Goal: Task Accomplishment & Management: Use online tool/utility

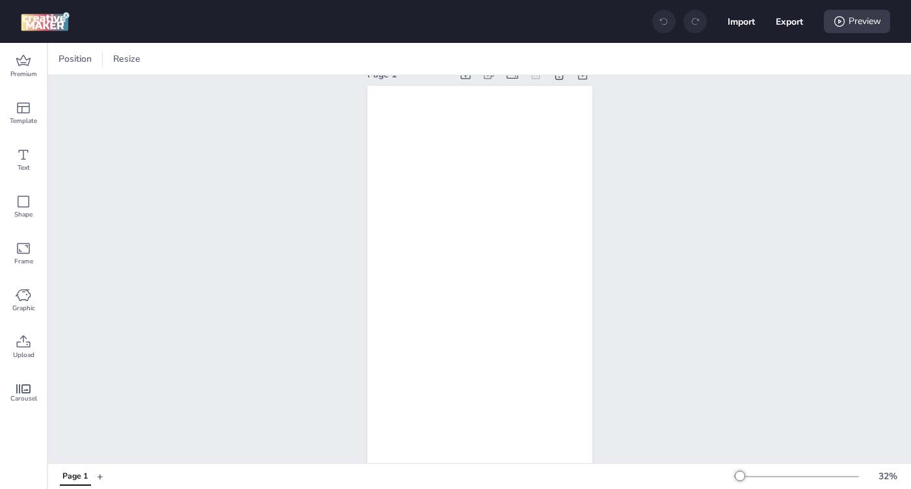
scroll to position [33, 0]
click at [25, 72] on span "Premium" at bounding box center [23, 74] width 27 height 10
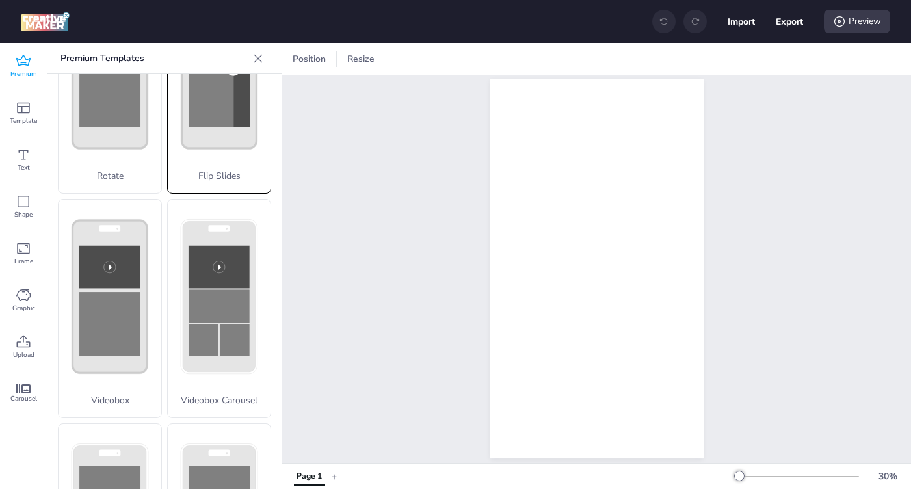
scroll to position [463, 0]
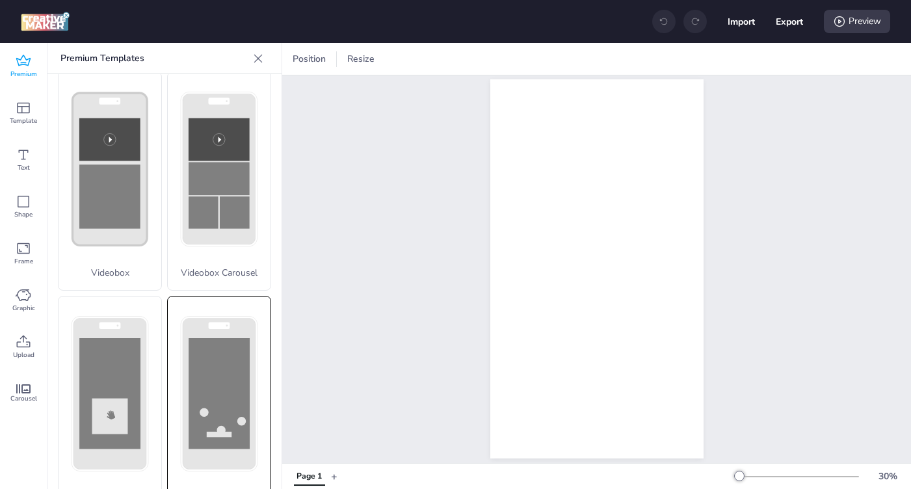
click at [210, 342] on rect at bounding box center [219, 393] width 61 height 111
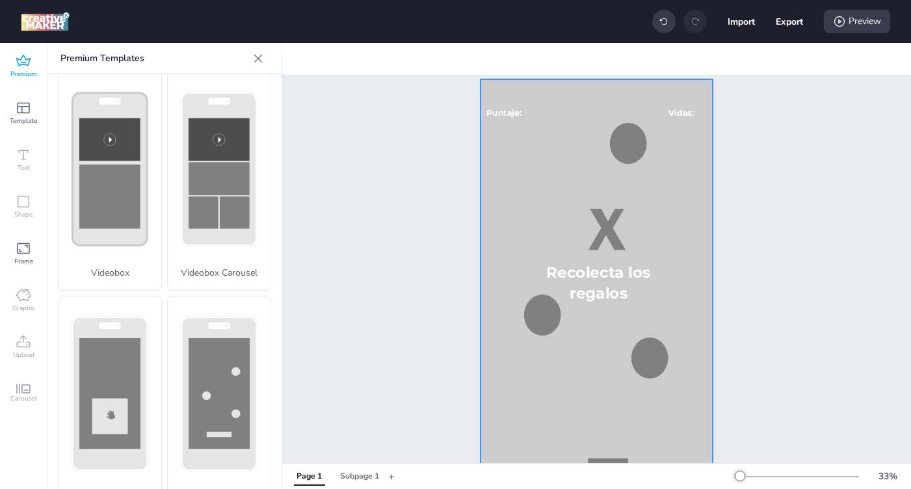
click at [548, 232] on div at bounding box center [597, 285] width 232 height 412
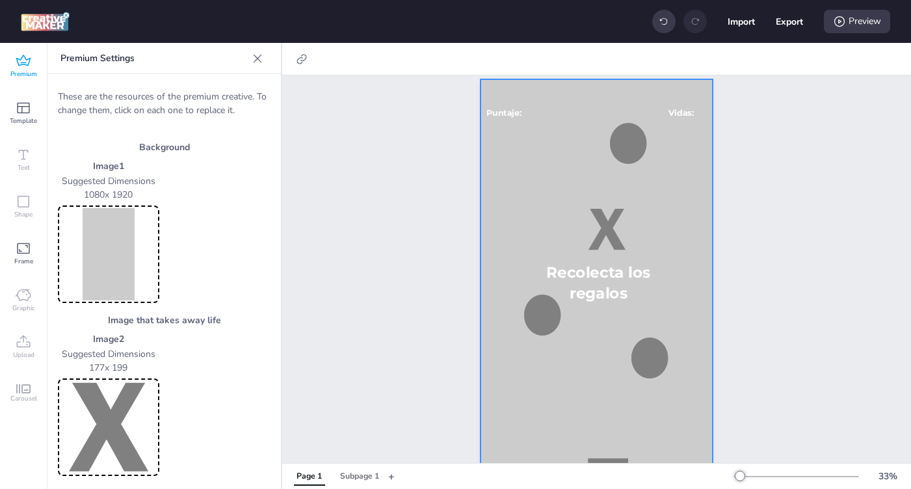
click at [113, 251] on img at bounding box center [108, 254] width 96 height 92
click at [97, 246] on img at bounding box center [108, 254] width 96 height 92
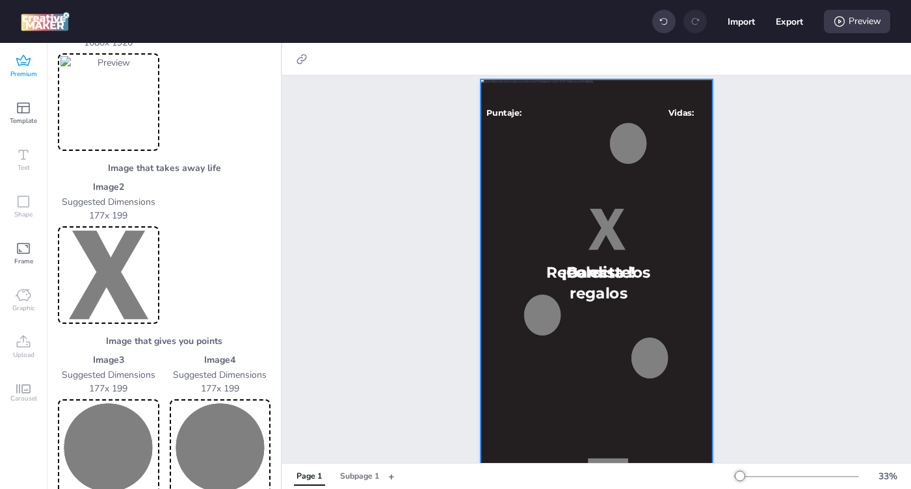
scroll to position [152, 0]
click at [110, 284] on img at bounding box center [108, 276] width 96 height 92
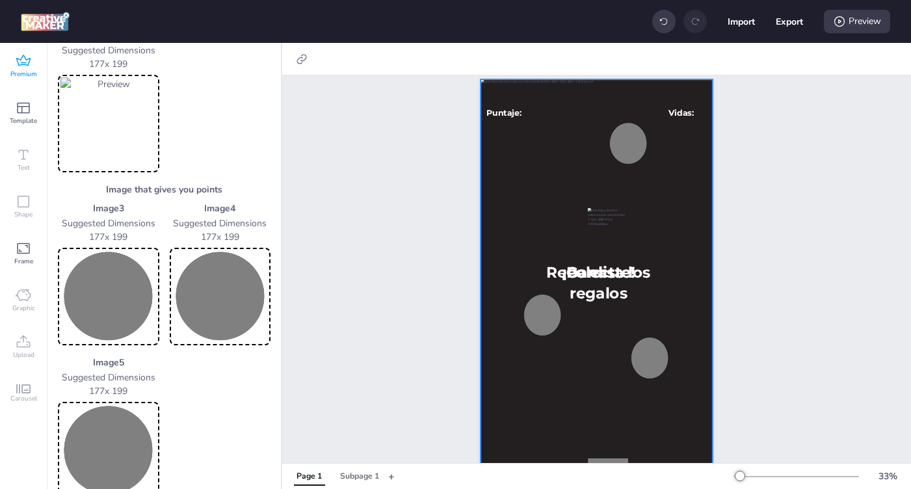
scroll to position [334, 0]
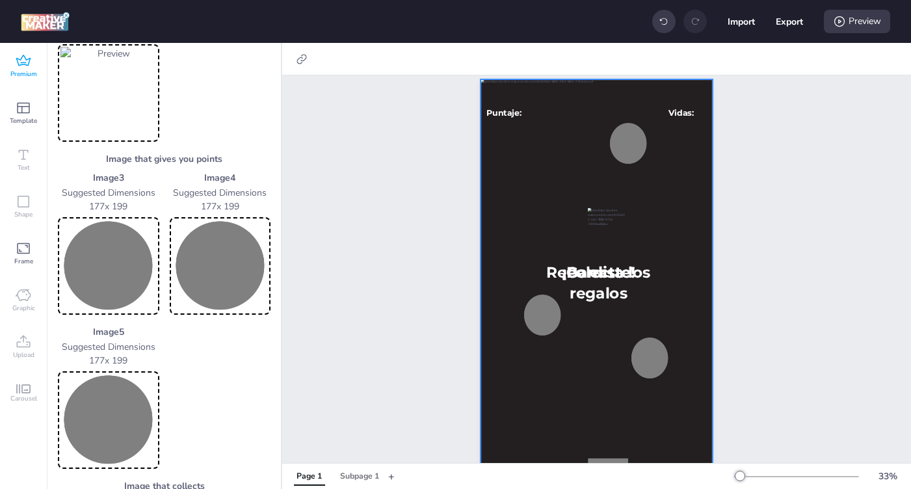
click at [111, 234] on img at bounding box center [108, 266] width 96 height 92
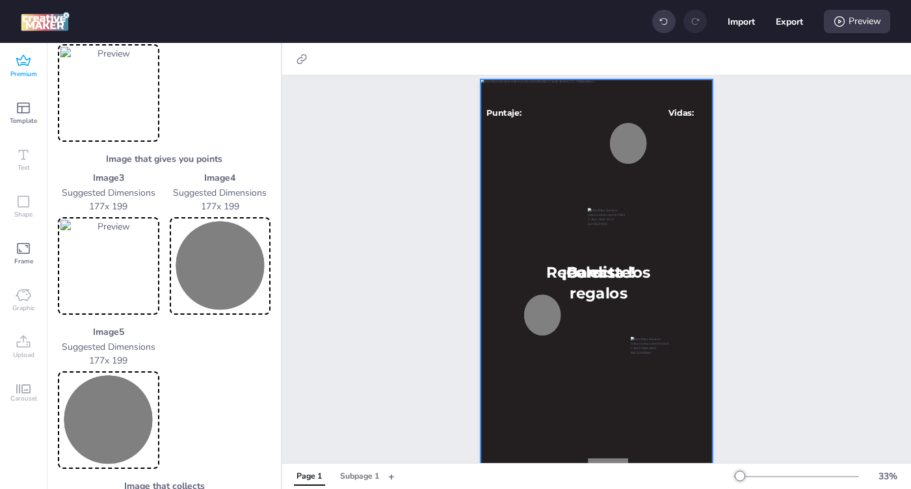
click at [222, 271] on img at bounding box center [220, 266] width 96 height 92
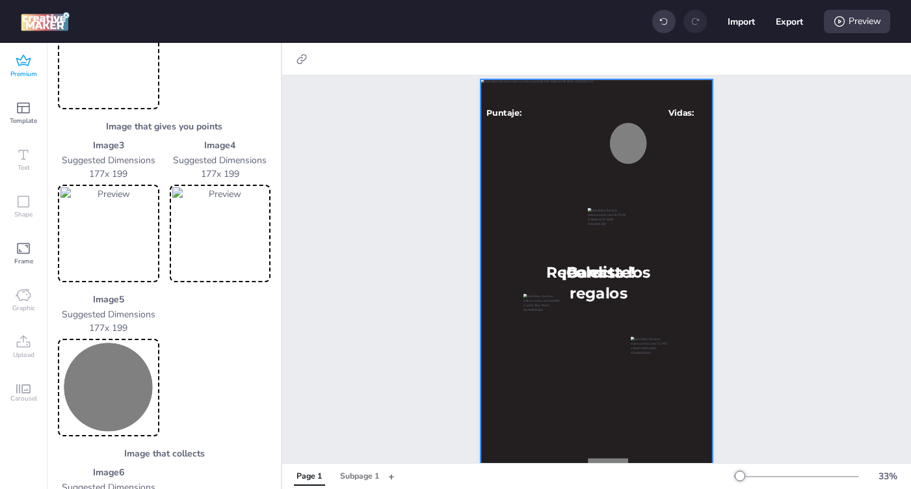
scroll to position [380, 0]
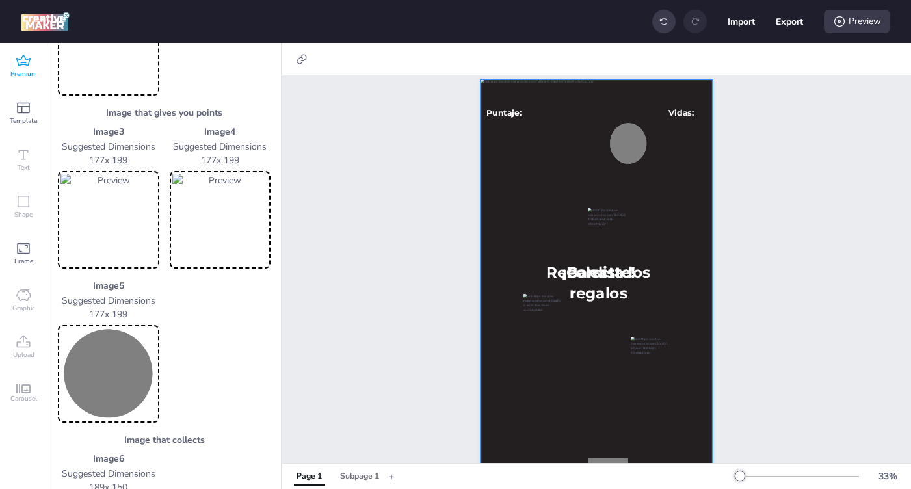
click at [116, 366] on img at bounding box center [108, 374] width 96 height 92
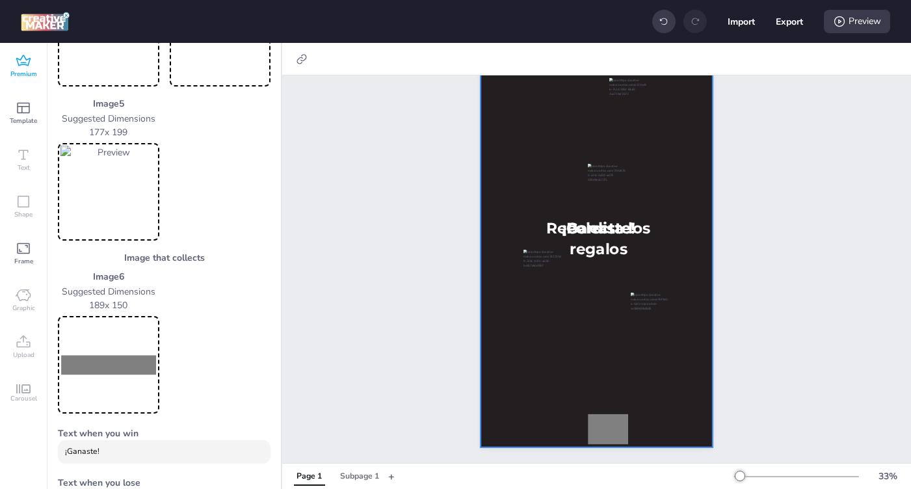
scroll to position [617, 0]
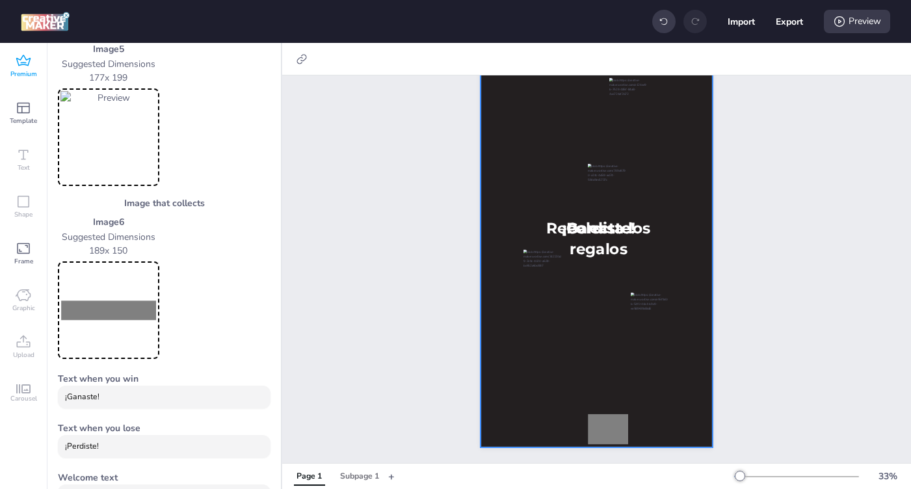
click at [116, 300] on img at bounding box center [108, 310] width 96 height 92
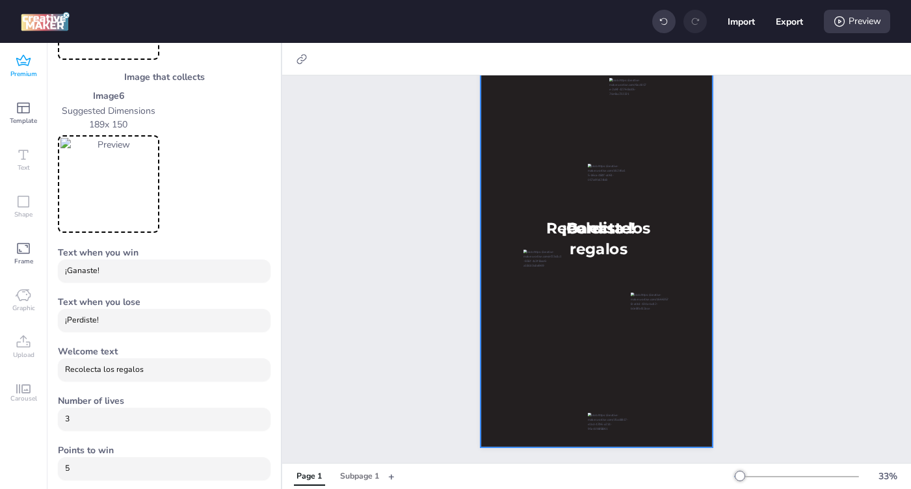
scroll to position [736, 0]
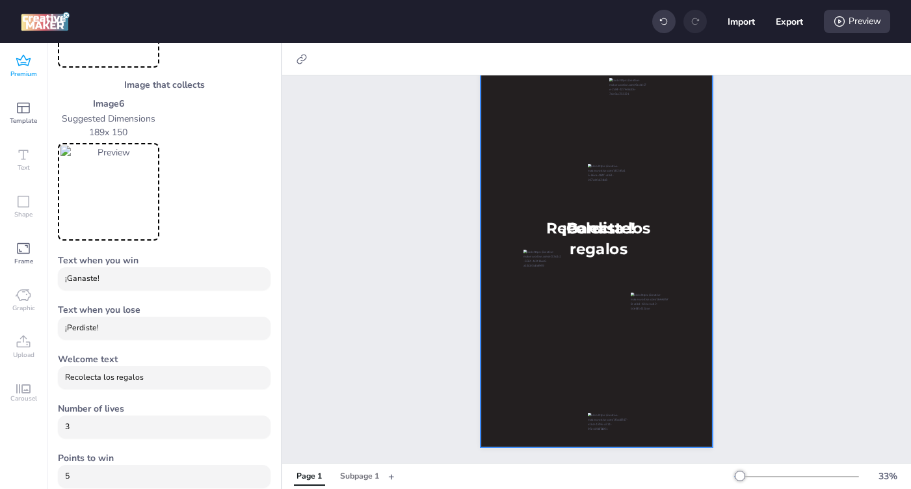
drag, startPoint x: 105, startPoint y: 279, endPoint x: 49, endPoint y: 276, distance: 56.7
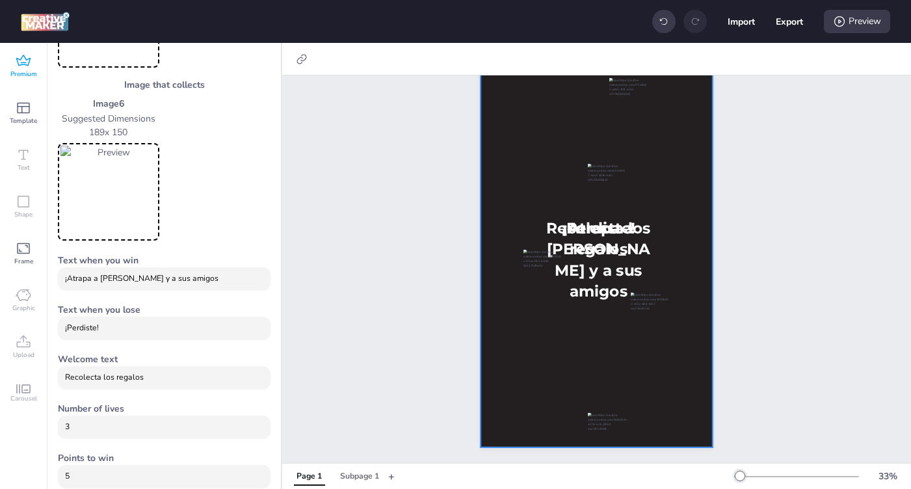
type input "¡Atrapa a [PERSON_NAME] y a sus amigos!"
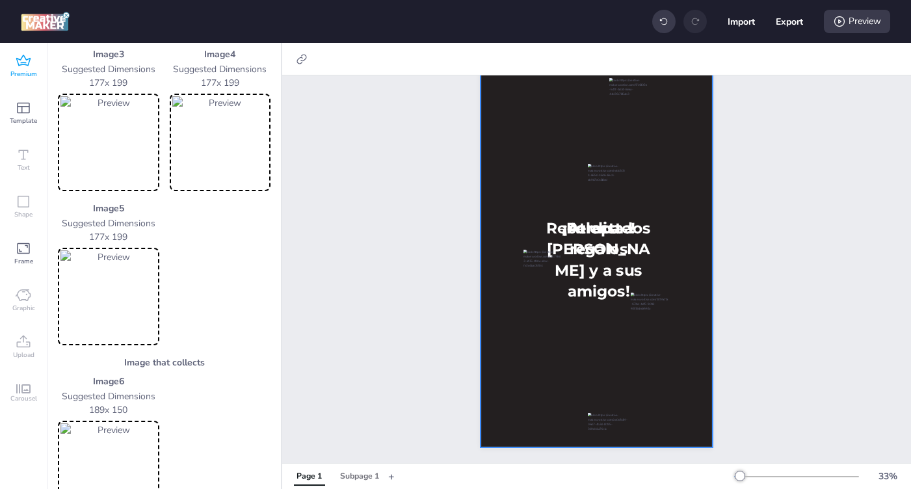
scroll to position [178, 0]
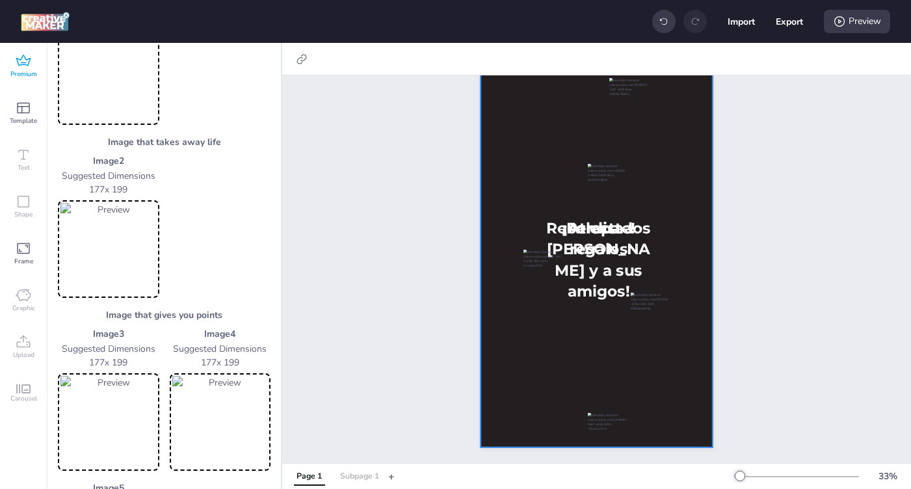
click at [354, 481] on div "Subpage 1" at bounding box center [359, 477] width 39 height 12
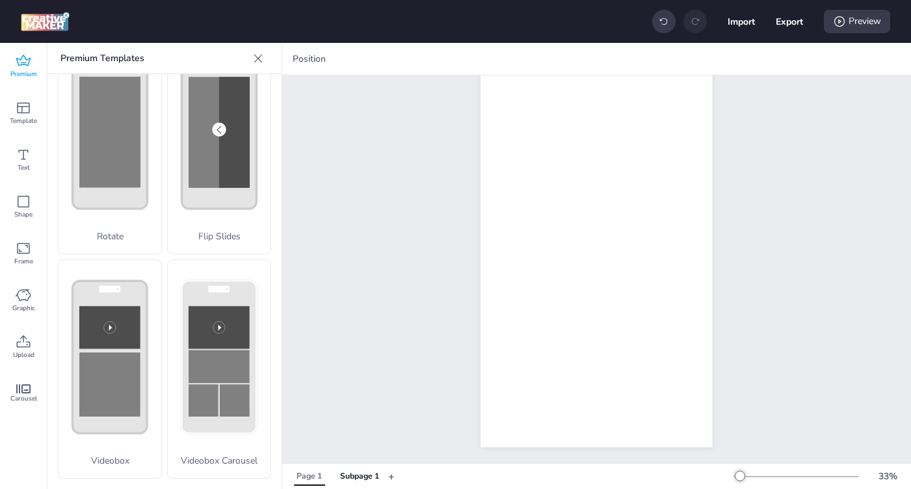
scroll to position [248, 0]
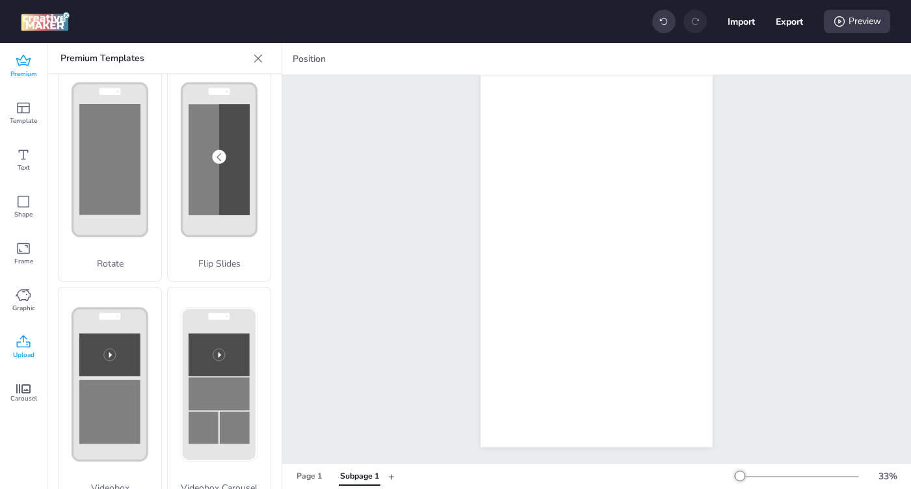
click at [22, 341] on icon at bounding box center [24, 342] width 16 height 16
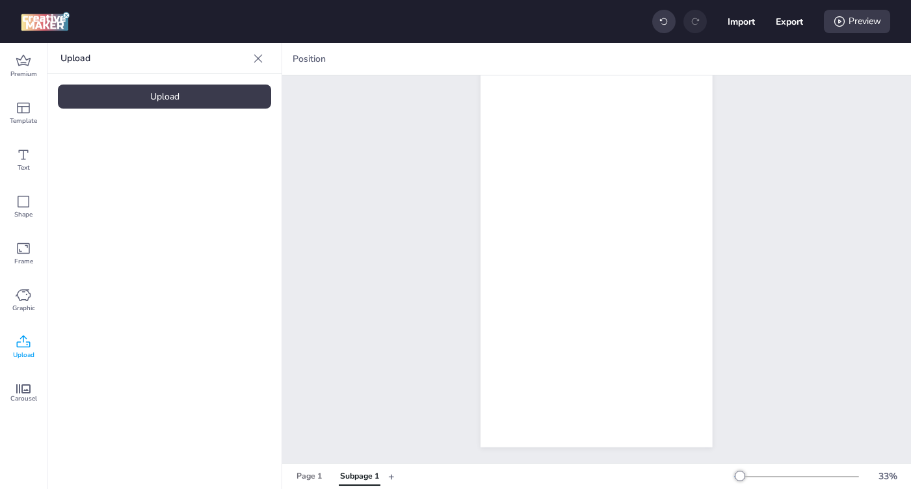
click at [202, 106] on div "Upload" at bounding box center [164, 97] width 213 height 24
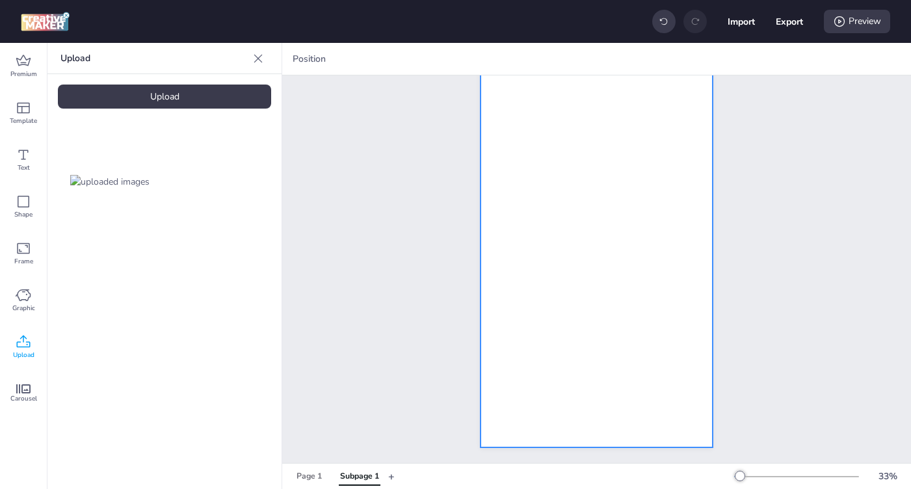
scroll to position [0, 0]
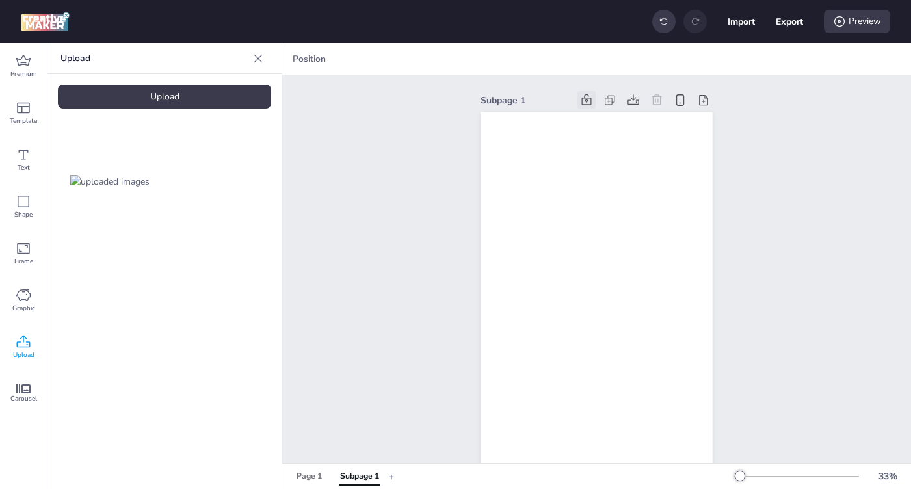
click at [584, 100] on icon at bounding box center [586, 100] width 13 height 13
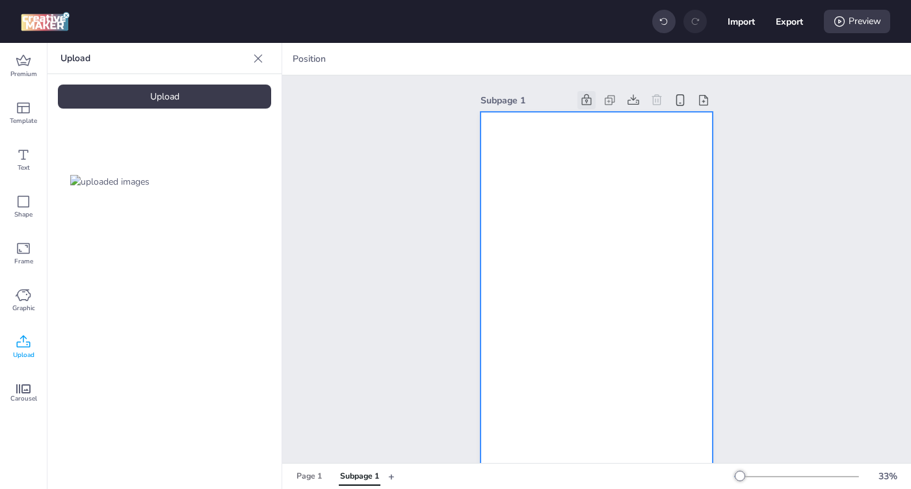
click at [584, 172] on div at bounding box center [597, 318] width 232 height 412
drag, startPoint x: 118, startPoint y: 192, endPoint x: 643, endPoint y: 286, distance: 533.1
click at [643, 286] on div "Premium Template Text Shape Frame Graphic Upload Carousel Upload Upload Positio…" at bounding box center [455, 266] width 911 height 446
click at [580, 97] on icon at bounding box center [586, 100] width 13 height 13
click at [630, 100] on icon at bounding box center [633, 100] width 13 height 13
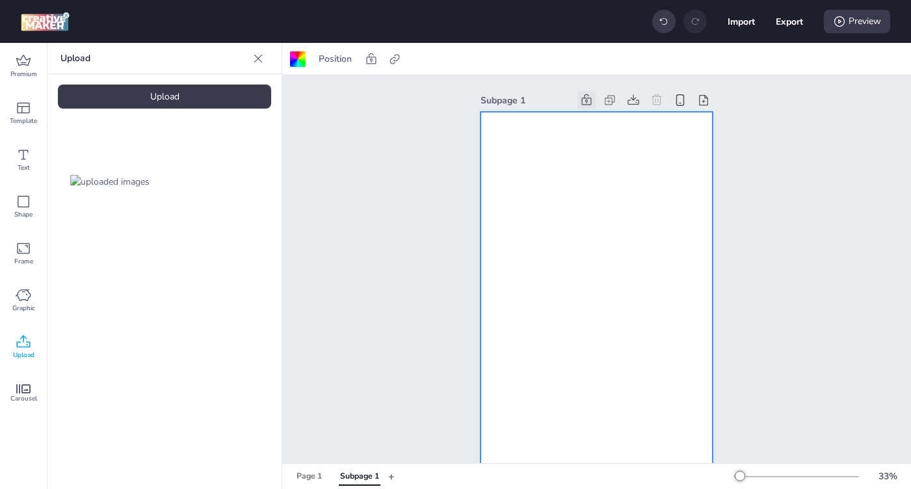
click at [601, 208] on div at bounding box center [597, 318] width 232 height 412
click at [370, 57] on icon at bounding box center [371, 59] width 13 height 13
click at [565, 273] on div at bounding box center [597, 318] width 232 height 412
drag, startPoint x: 114, startPoint y: 195, endPoint x: 572, endPoint y: 286, distance: 467.5
click at [648, 281] on div "Premium Template Text Shape Frame Graphic Upload Carousel Upload Upload Positio…" at bounding box center [455, 266] width 911 height 446
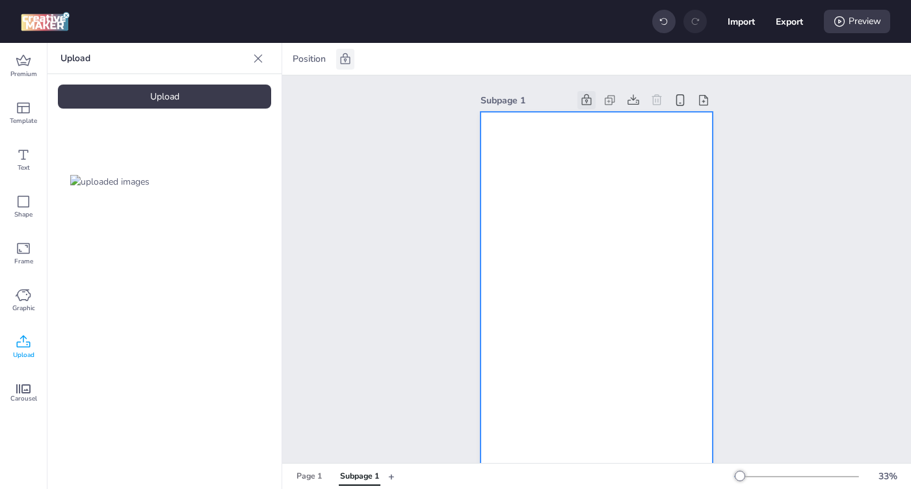
click at [548, 287] on div at bounding box center [597, 318] width 232 height 412
click at [219, 94] on div "Upload" at bounding box center [164, 97] width 213 height 24
click at [580, 100] on icon at bounding box center [586, 100] width 13 height 13
click at [567, 254] on div at bounding box center [597, 318] width 232 height 412
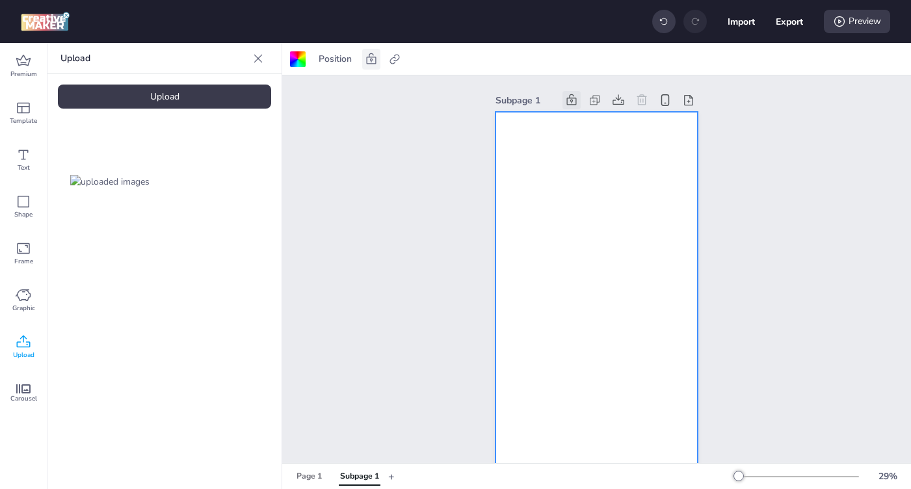
drag, startPoint x: 100, startPoint y: 211, endPoint x: 559, endPoint y: 271, distance: 463.1
click at [559, 271] on div "Premium Template Text Shape Frame Graphic Upload Carousel Upload Upload Positio…" at bounding box center [455, 266] width 911 height 446
click at [658, 100] on icon at bounding box center [665, 100] width 14 height 14
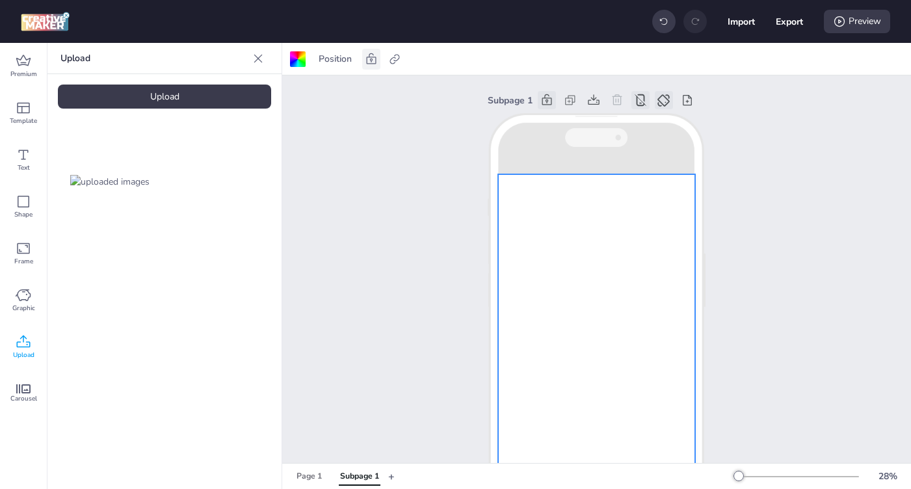
click at [661, 98] on icon at bounding box center [664, 101] width 14 height 14
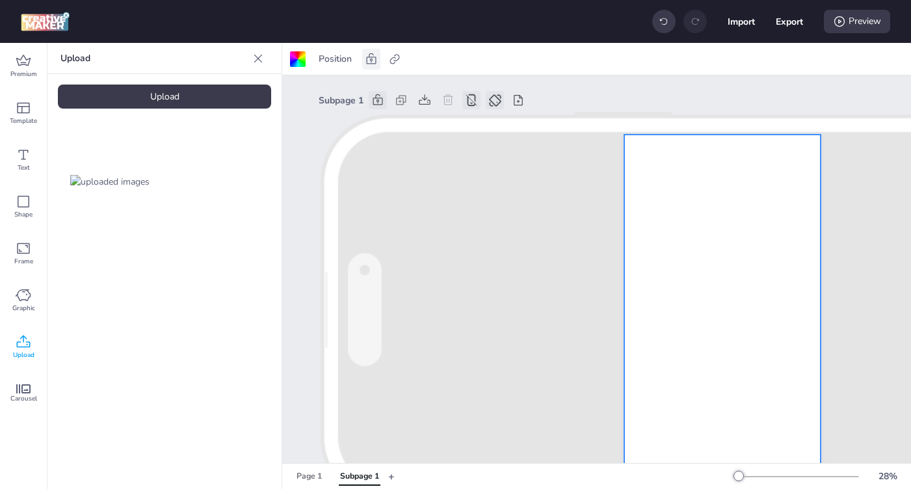
click at [499, 103] on icon at bounding box center [495, 100] width 12 height 12
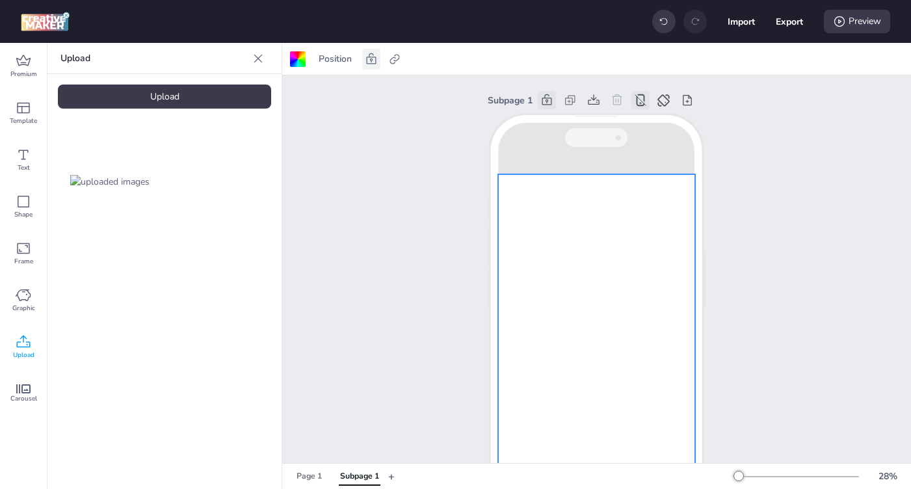
click at [348, 472] on div "Subpage 1" at bounding box center [359, 477] width 39 height 12
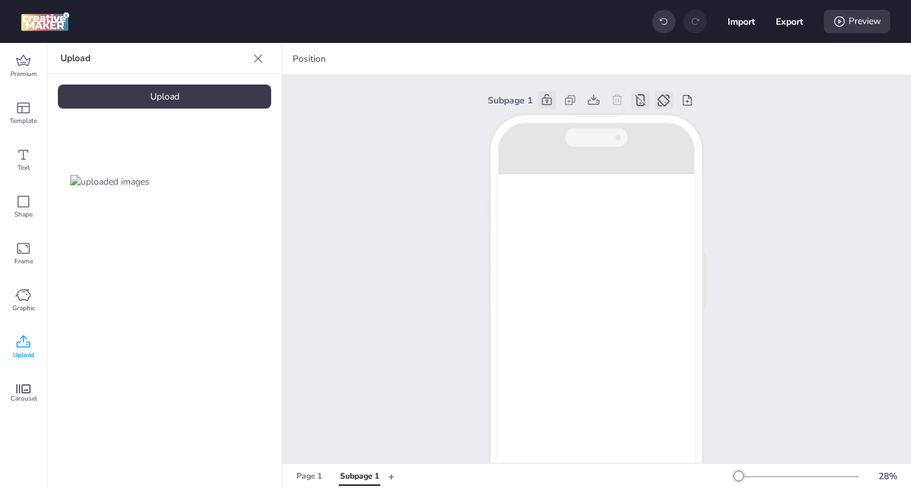
click at [658, 102] on icon at bounding box center [664, 101] width 14 height 14
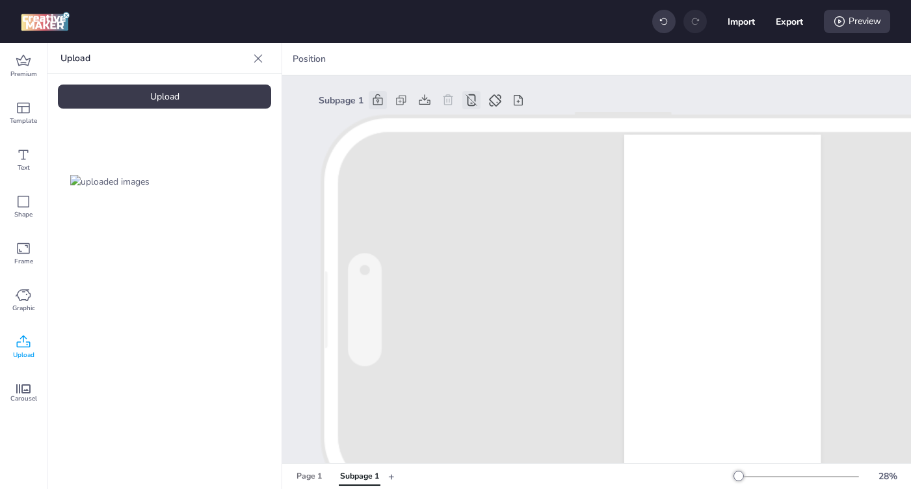
click at [471, 99] on icon at bounding box center [471, 100] width 11 height 11
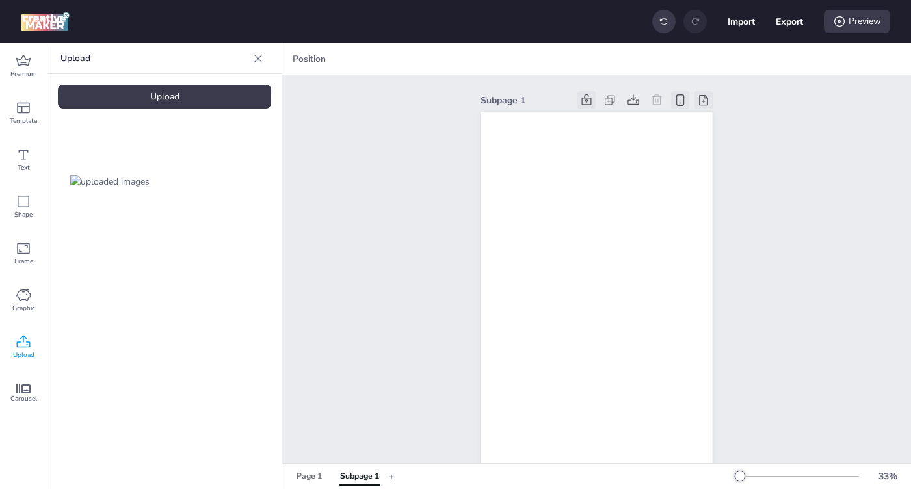
click at [704, 103] on icon at bounding box center [703, 100] width 13 height 13
click at [652, 96] on icon at bounding box center [657, 99] width 10 height 10
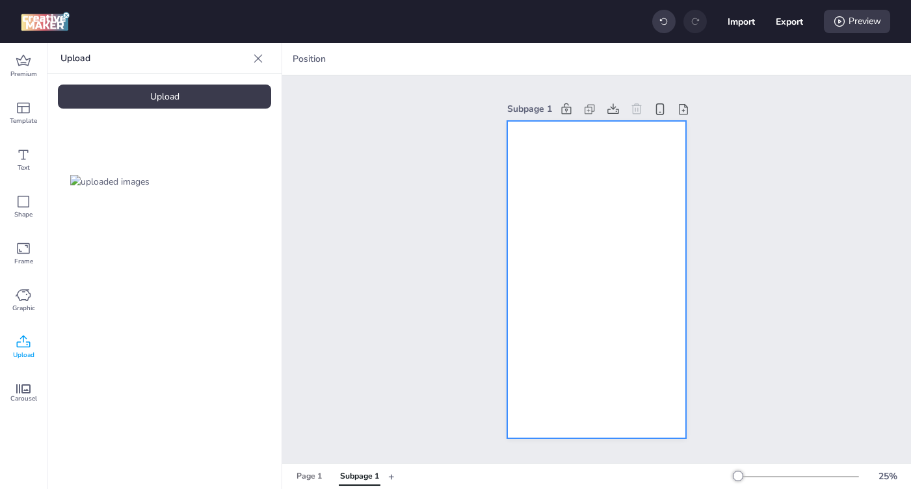
drag, startPoint x: 77, startPoint y: 191, endPoint x: 643, endPoint y: 312, distance: 578.6
click at [643, 312] on div "Premium Template Text Shape Frame Graphic Upload Carousel Upload Upload Positio…" at bounding box center [455, 266] width 911 height 446
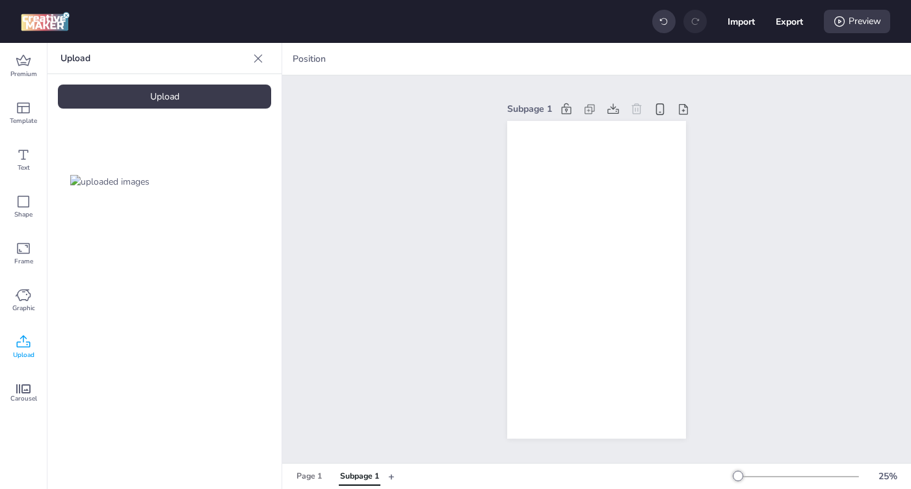
click at [18, 347] on icon at bounding box center [24, 341] width 14 height 12
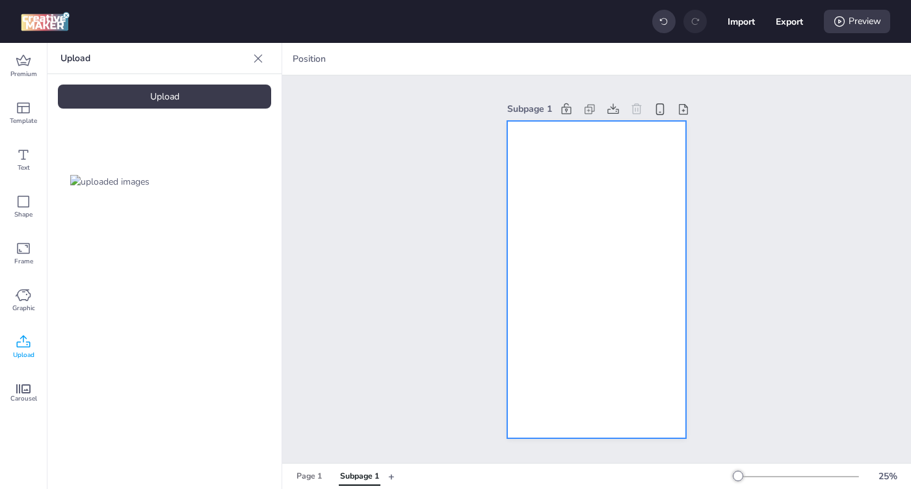
click at [514, 211] on div at bounding box center [596, 280] width 179 height 318
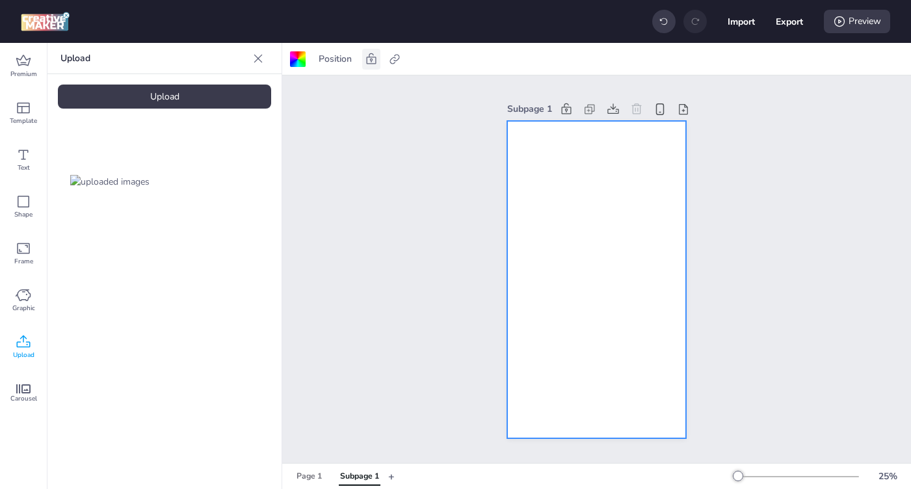
click at [374, 59] on icon at bounding box center [371, 59] width 13 height 13
click at [351, 58] on icon at bounding box center [345, 59] width 13 height 13
click at [390, 61] on icon at bounding box center [395, 59] width 10 height 10
click at [370, 153] on div "Subpage 1" at bounding box center [596, 269] width 629 height 388
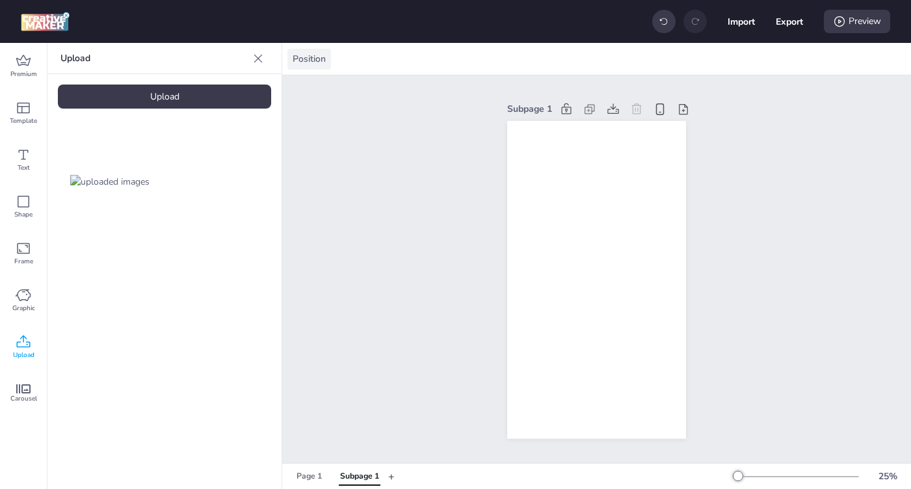
click at [313, 62] on span "Position" at bounding box center [309, 59] width 38 height 14
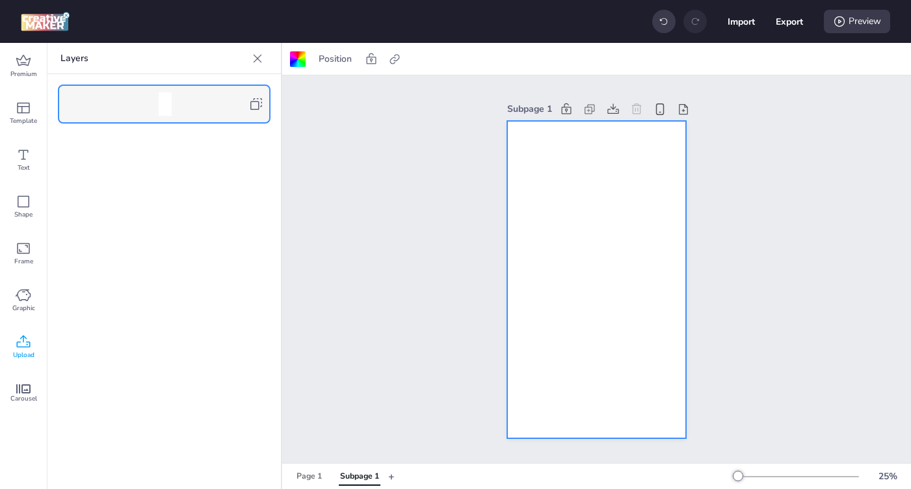
click at [186, 94] on div at bounding box center [165, 103] width 150 height 23
click at [15, 351] on span "Upload" at bounding box center [23, 355] width 21 height 10
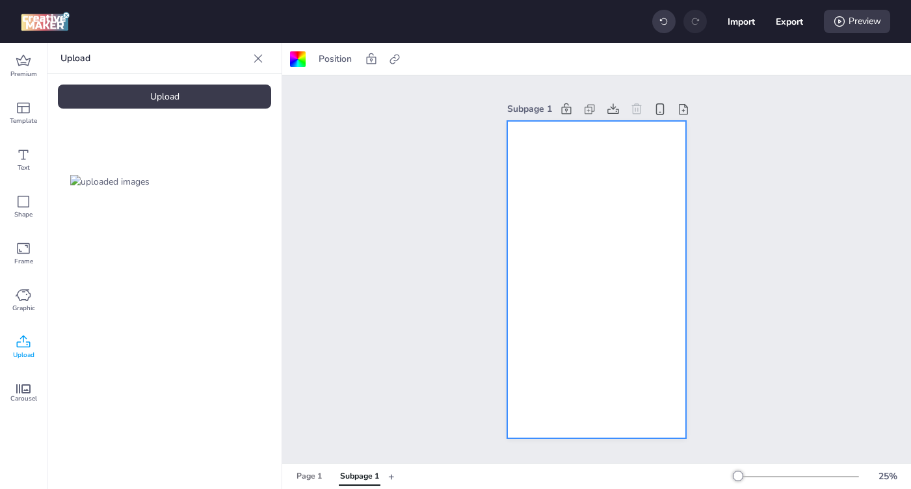
click at [115, 188] on img at bounding box center [109, 182] width 79 height 14
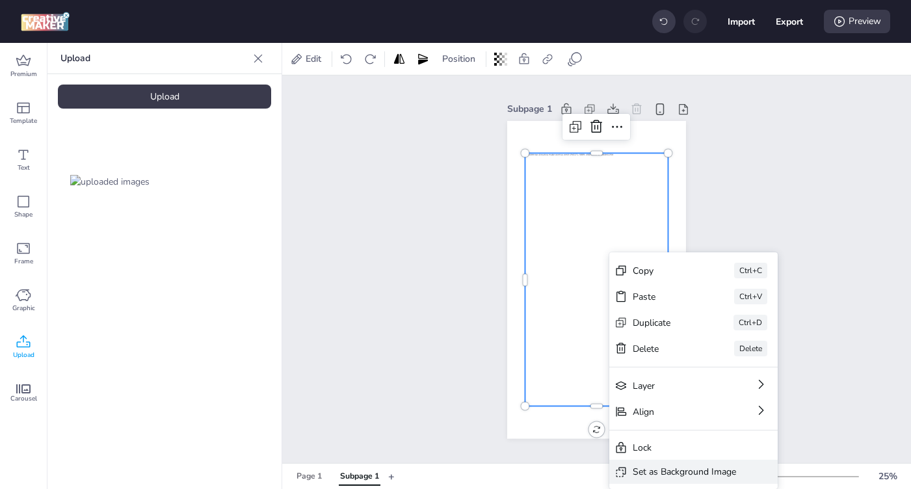
click at [674, 466] on div "Set as Background Image" at bounding box center [684, 472] width 103 height 14
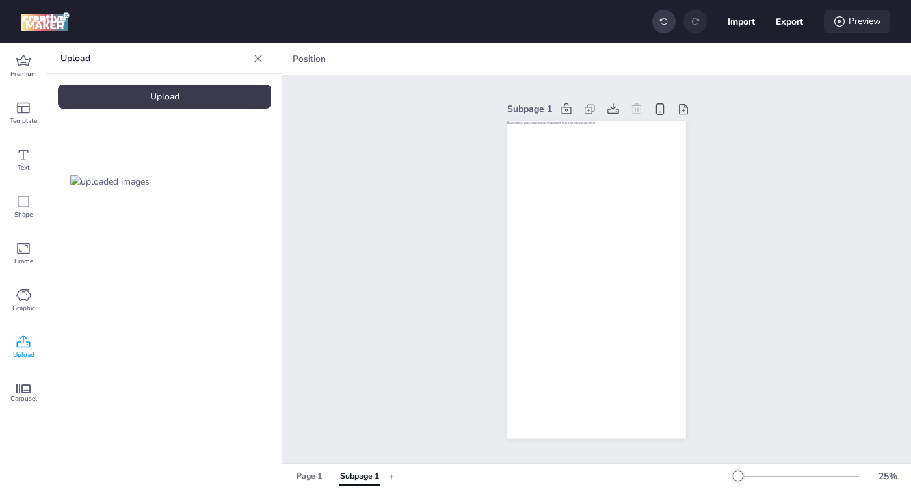
click at [876, 27] on div "Preview" at bounding box center [857, 21] width 66 height 23
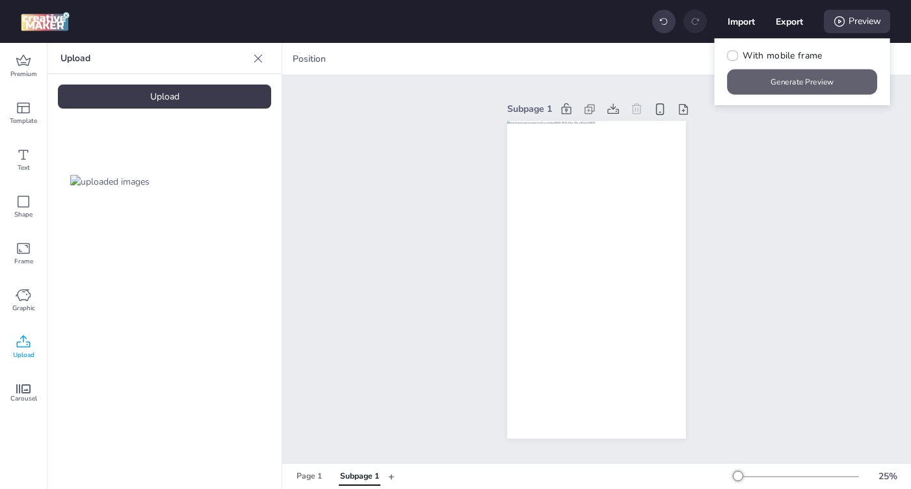
click at [827, 82] on button "Generate Preview" at bounding box center [803, 82] width 150 height 25
click at [299, 477] on div "Page 1" at bounding box center [309, 477] width 25 height 12
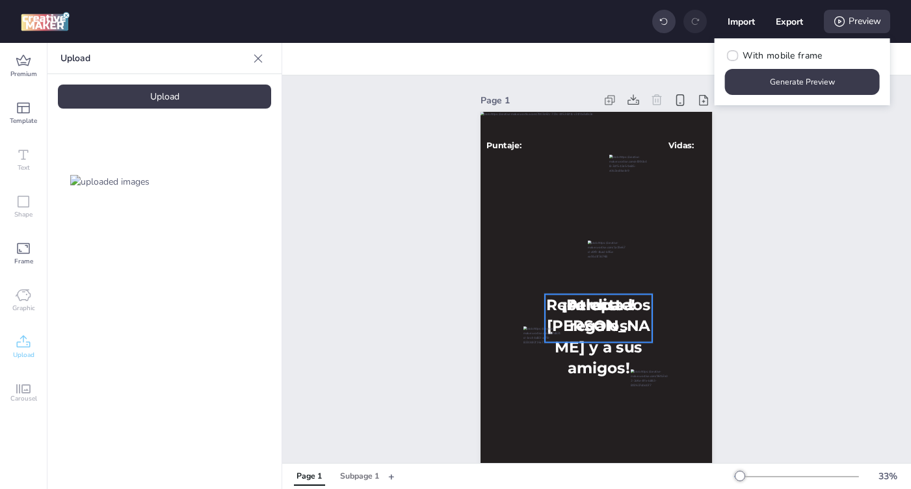
click at [587, 336] on div "Recolecta los regalos" at bounding box center [598, 319] width 107 height 48
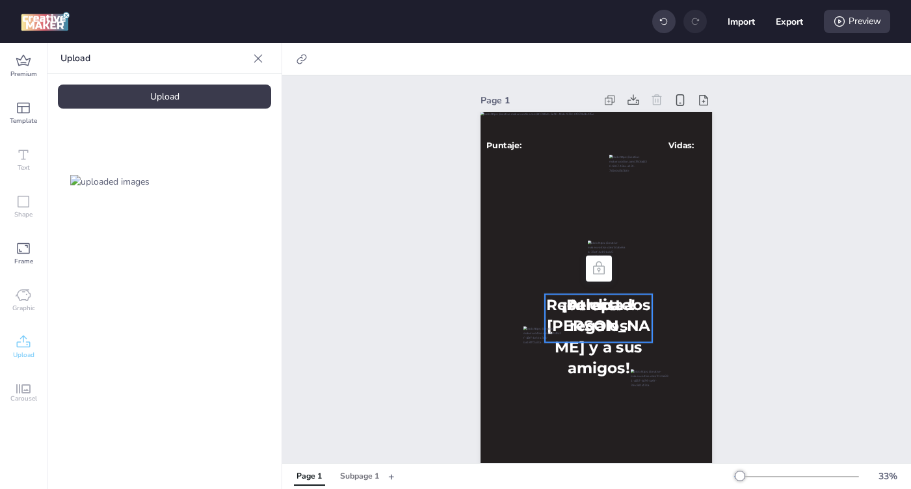
click at [602, 320] on span "Recolecta los regalos" at bounding box center [599, 315] width 104 height 40
click at [23, 69] on span "Premium" at bounding box center [23, 74] width 27 height 10
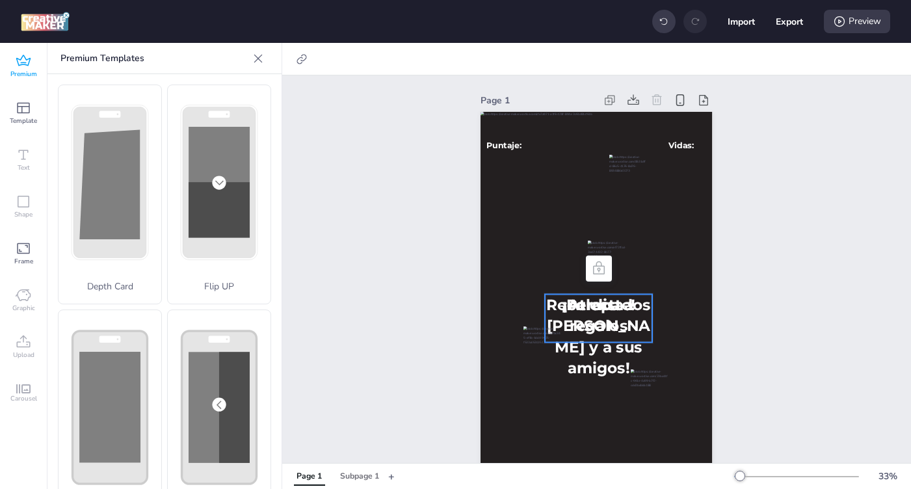
click at [578, 302] on span "Recolecta los regalos" at bounding box center [599, 315] width 104 height 40
click at [581, 308] on span "Recolecta los regalos" at bounding box center [599, 315] width 104 height 40
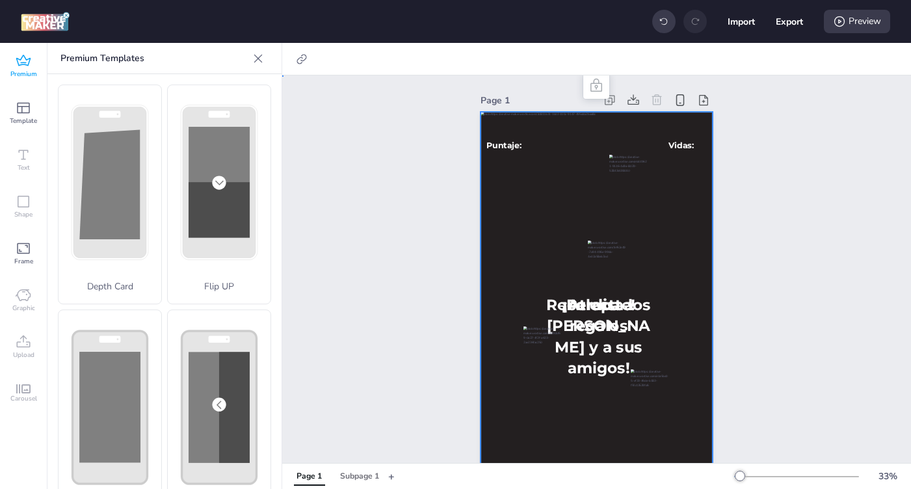
click at [518, 363] on div at bounding box center [597, 318] width 232 height 412
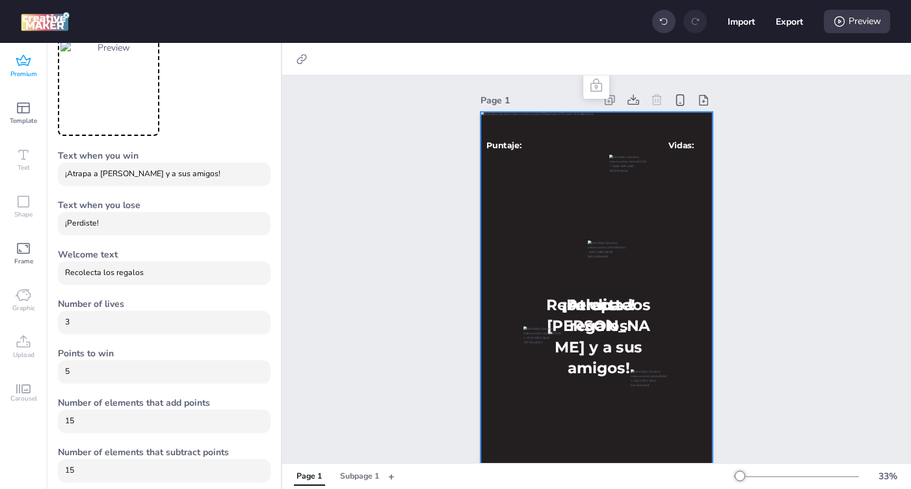
scroll to position [829, 0]
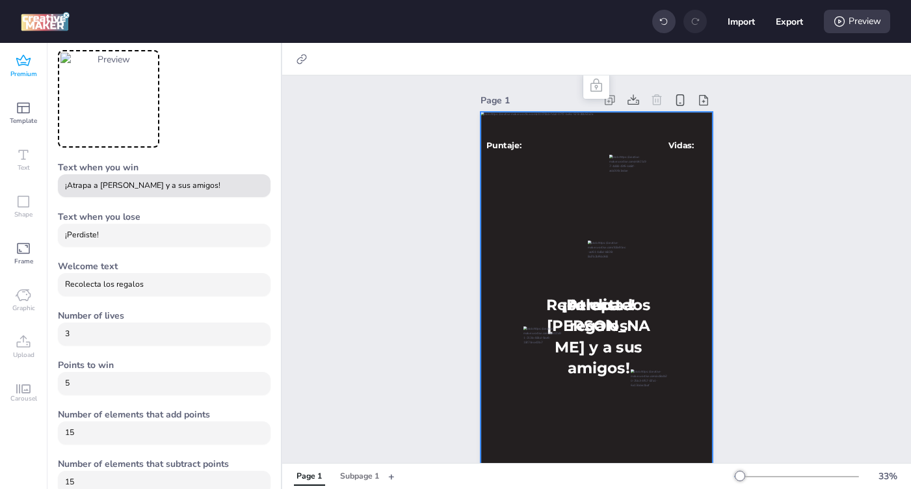
click at [201, 190] on input "¡Atrapa a [PERSON_NAME] y a sus amigos!" at bounding box center [164, 186] width 199 height 12
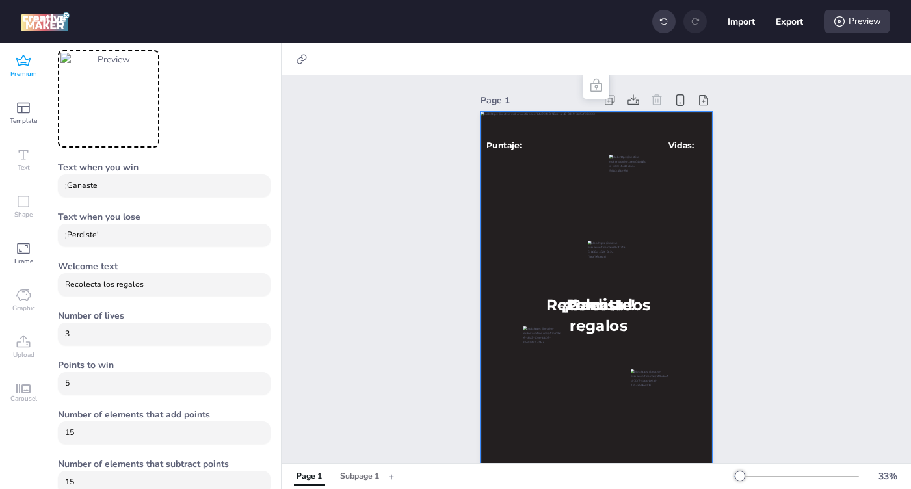
type input "¡Ganaste!"
drag, startPoint x: 148, startPoint y: 293, endPoint x: 109, endPoint y: 284, distance: 40.6
click at [109, 284] on div "Recolecta los regalos" at bounding box center [164, 284] width 199 height 23
drag, startPoint x: 151, startPoint y: 285, endPoint x: 49, endPoint y: 287, distance: 101.5
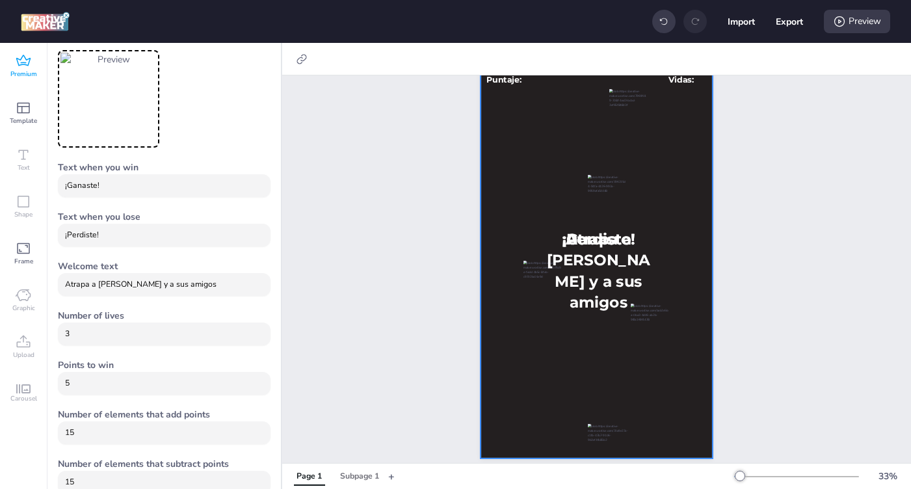
scroll to position [59, 0]
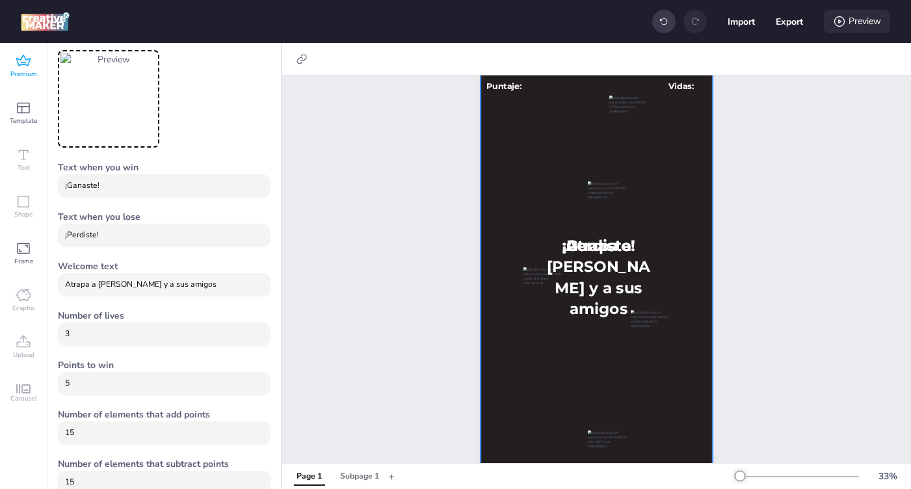
type input "Atrapa a [PERSON_NAME] y a sus amigos"
click at [858, 21] on div "Preview" at bounding box center [857, 21] width 66 height 23
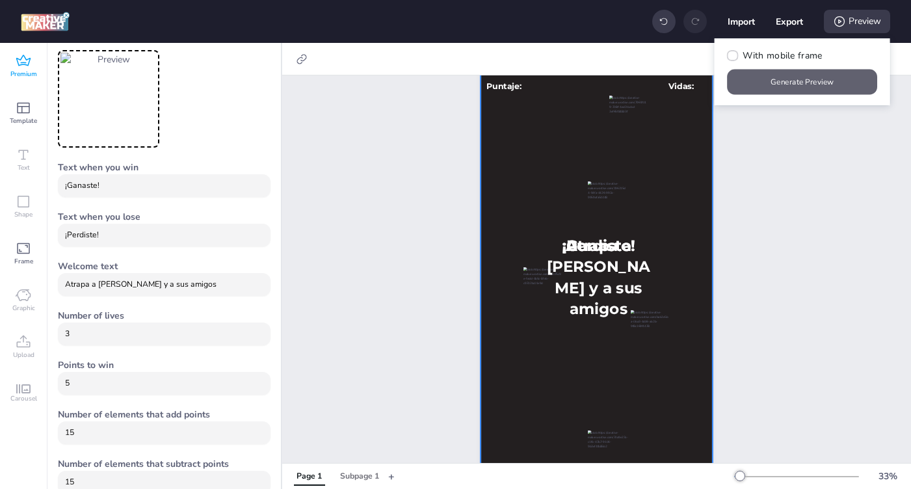
click at [825, 77] on button "Generate Preview" at bounding box center [803, 82] width 150 height 25
click at [781, 19] on button "Export" at bounding box center [790, 21] width 27 height 27
select select "html"
select select "all"
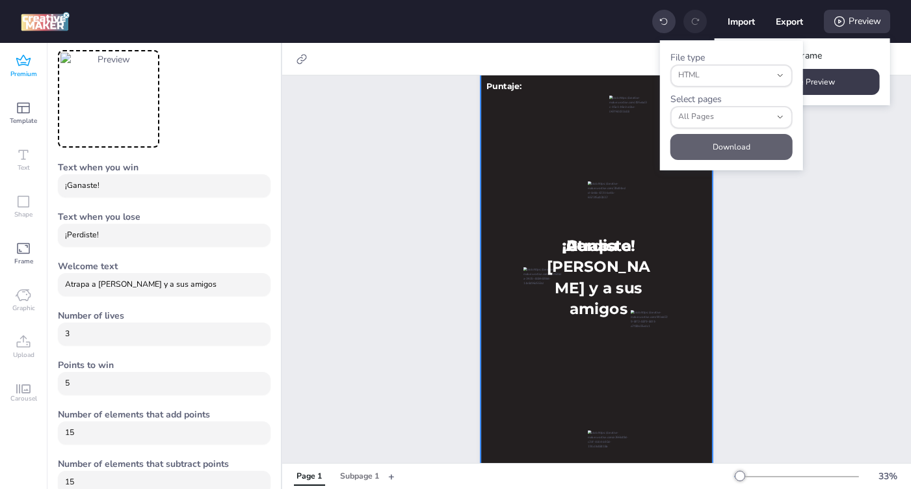
click at [734, 145] on button "Download" at bounding box center [732, 147] width 122 height 26
